Goal: Task Accomplishment & Management: Manage account settings

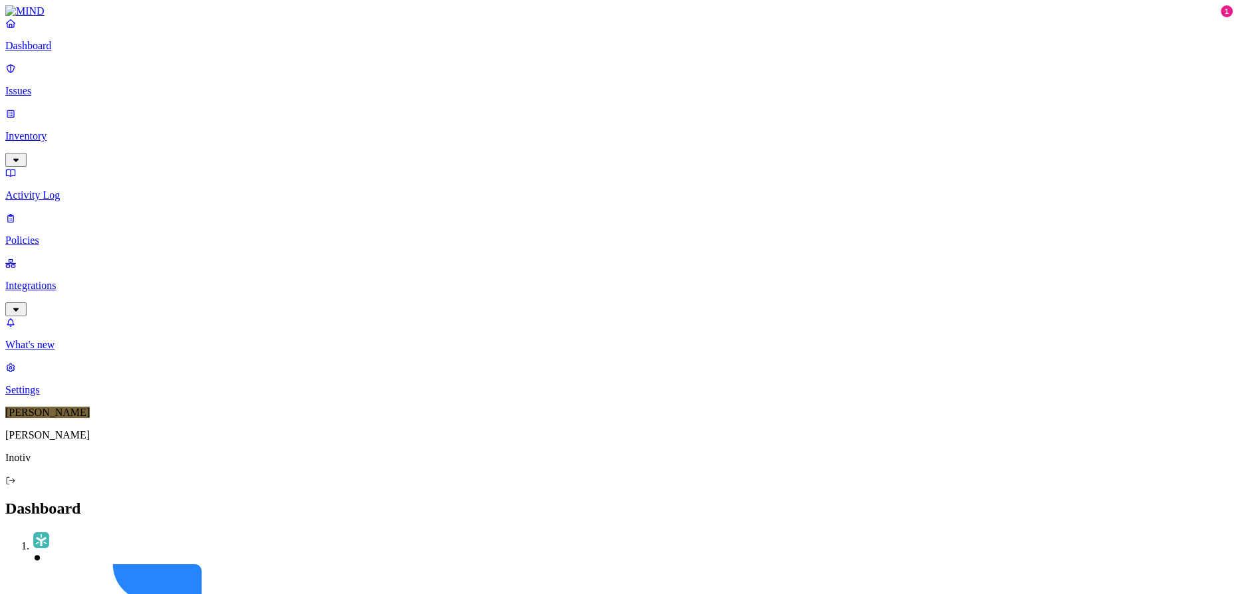
click at [64, 235] on p "Policies" at bounding box center [618, 241] width 1227 height 12
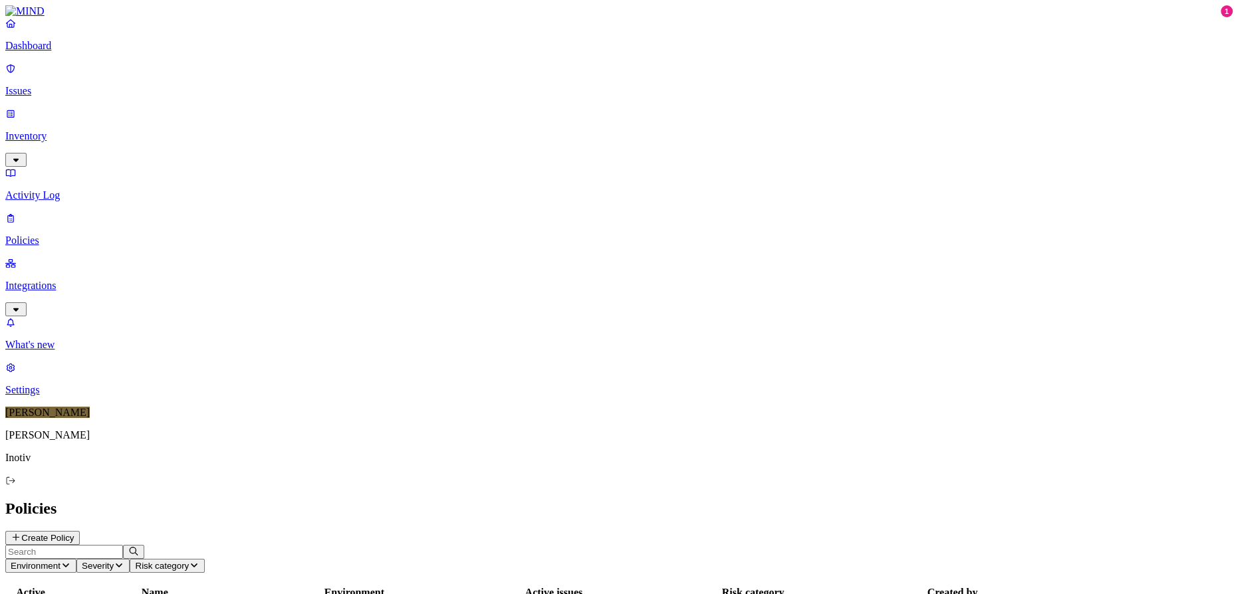
click at [62, 280] on p "Integrations" at bounding box center [618, 286] width 1227 height 12
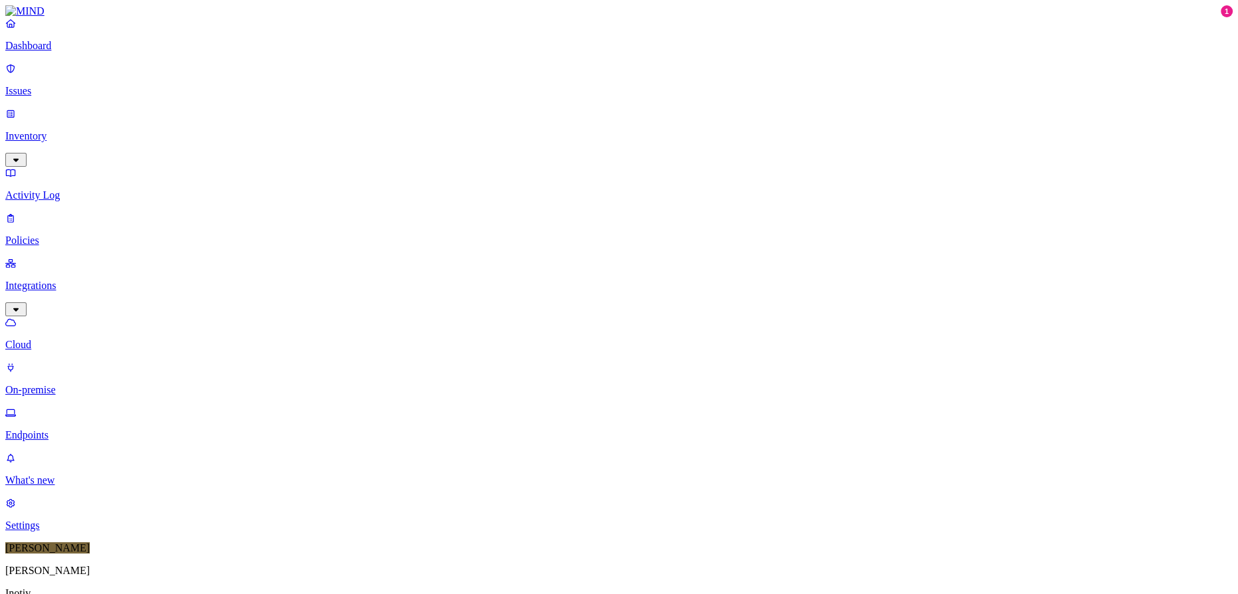
click at [57, 235] on p "Policies" at bounding box center [618, 241] width 1227 height 12
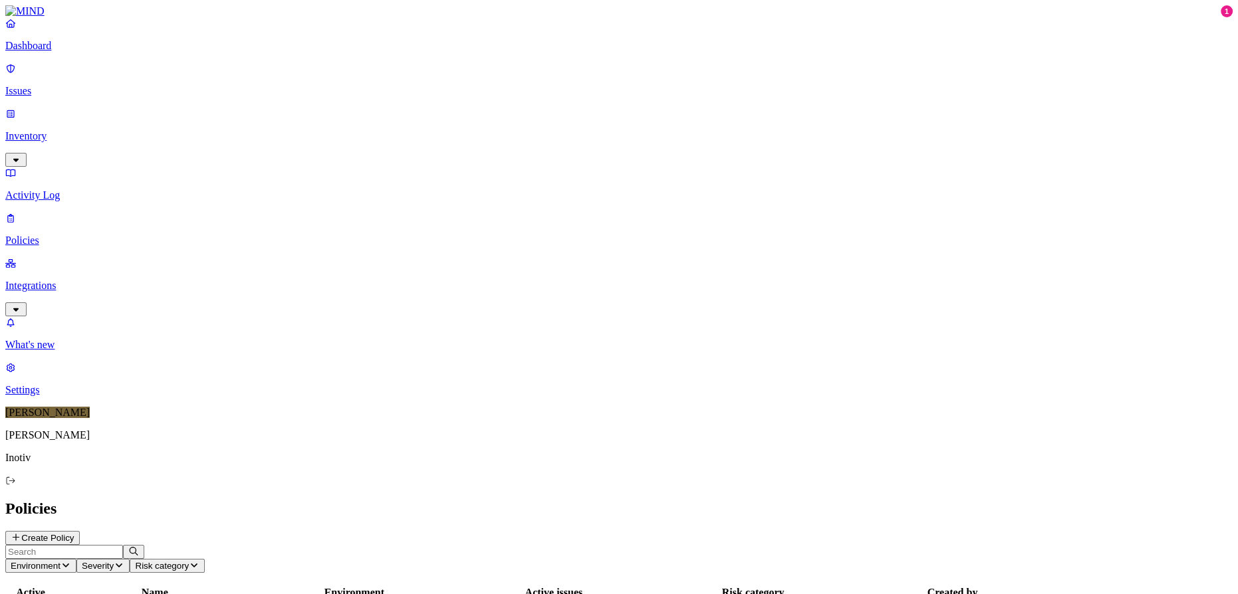
click at [67, 130] on p "Inventory" at bounding box center [618, 136] width 1227 height 12
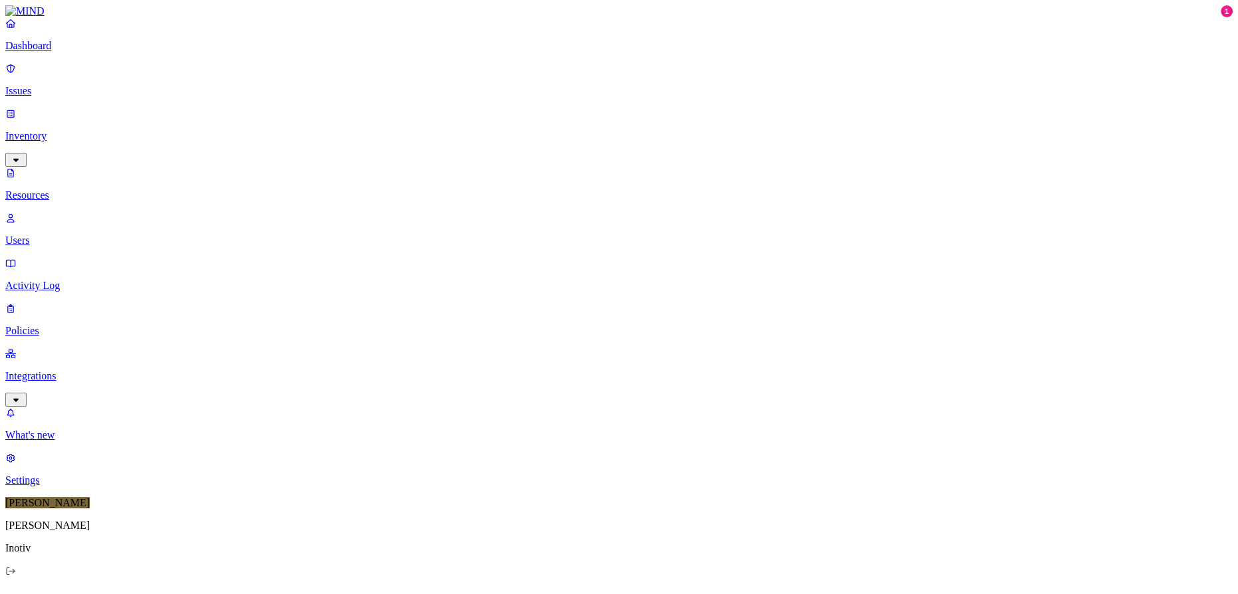
click at [58, 235] on p "Users" at bounding box center [618, 241] width 1227 height 12
click at [68, 52] on p "Dashboard" at bounding box center [618, 46] width 1227 height 12
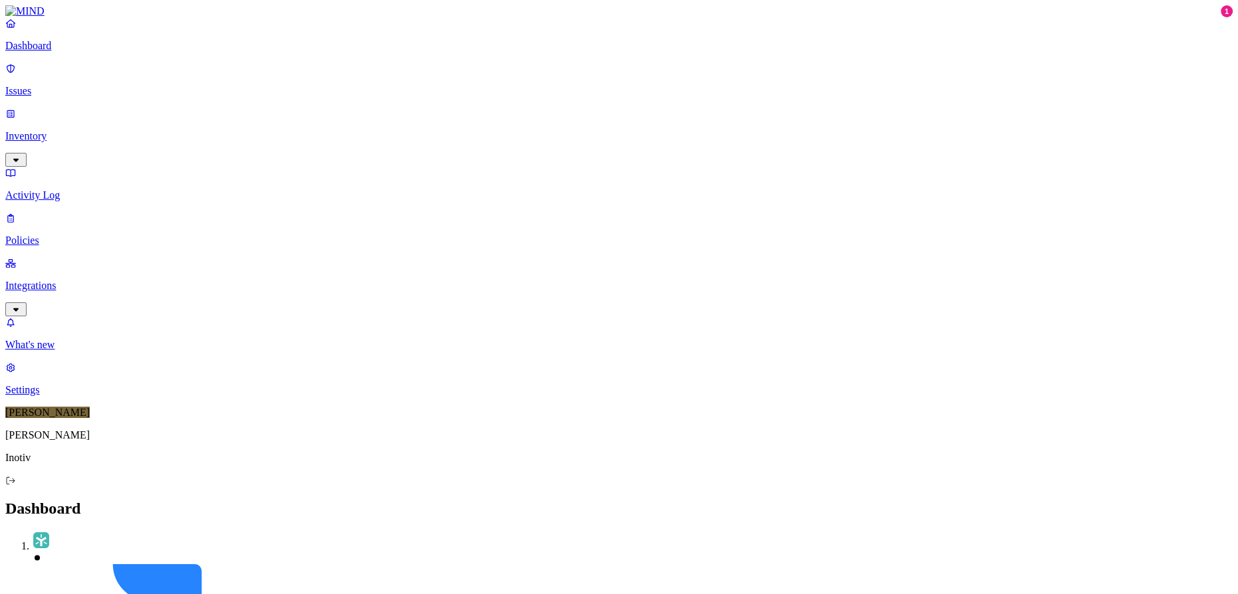
click at [118, 257] on link "Integrations" at bounding box center [618, 285] width 1227 height 57
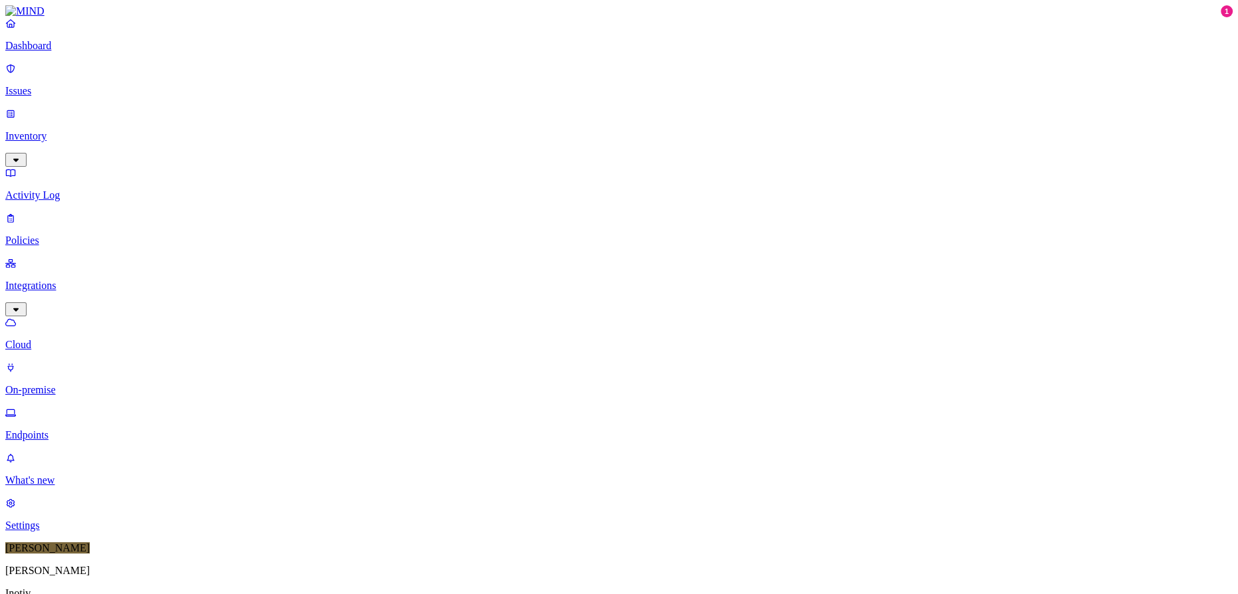
click at [92, 407] on link "Endpoints" at bounding box center [618, 424] width 1227 height 35
click at [390, 78] on div "Online" at bounding box center [390, 90] width 0 height 24
